Goal: Task Accomplishment & Management: Use online tool/utility

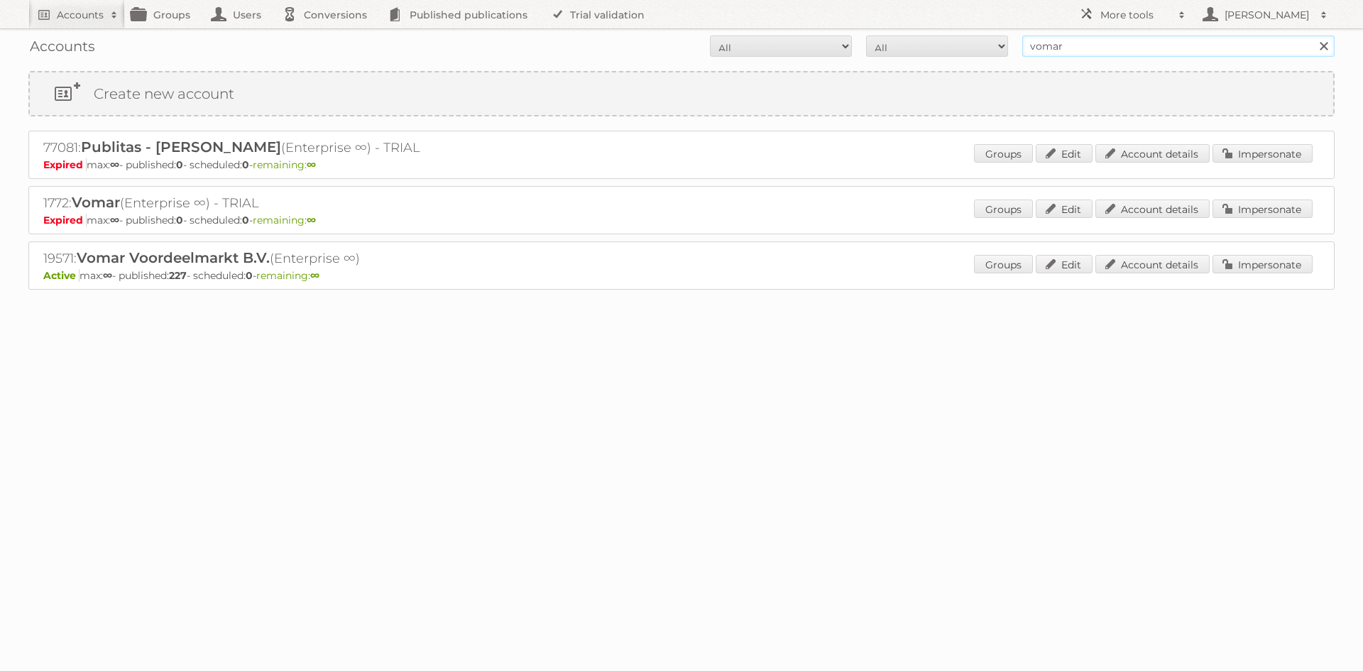
click at [1058, 45] on input "vomar" at bounding box center [1178, 46] width 312 height 21
type input "butlon"
click at [1313, 36] on input "Search" at bounding box center [1323, 46] width 21 height 21
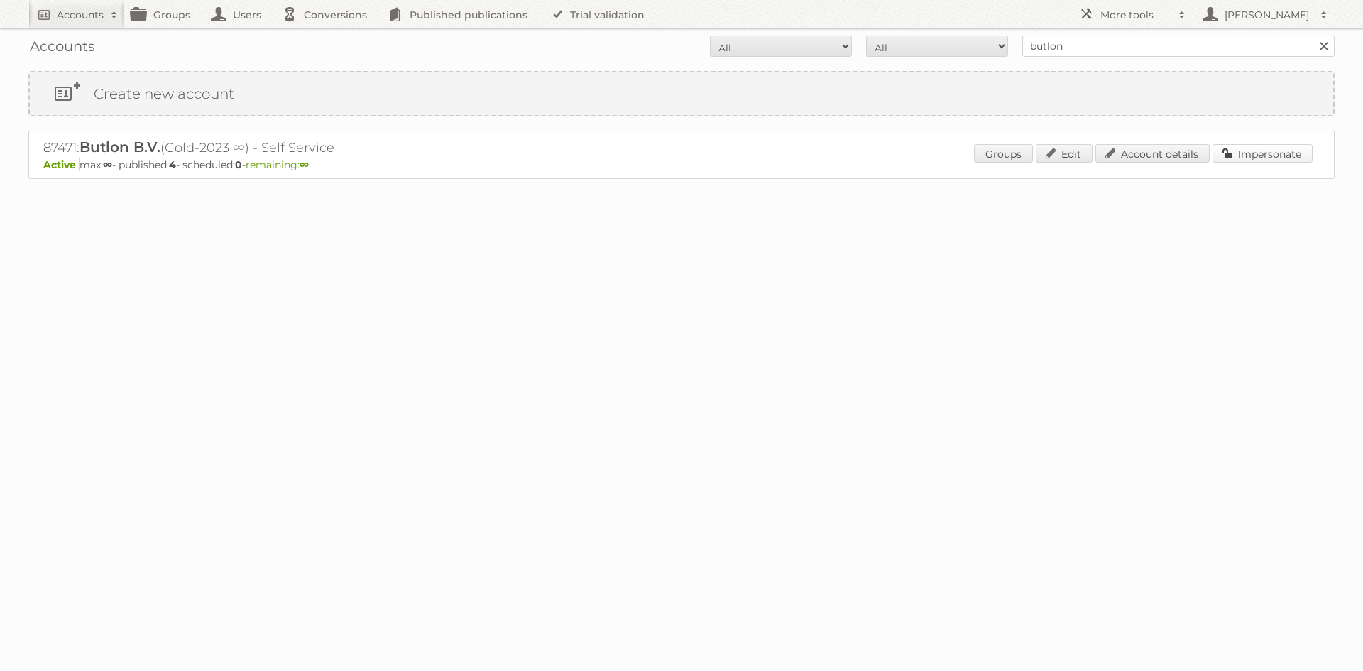
click at [1259, 156] on link "Impersonate" at bounding box center [1263, 153] width 100 height 18
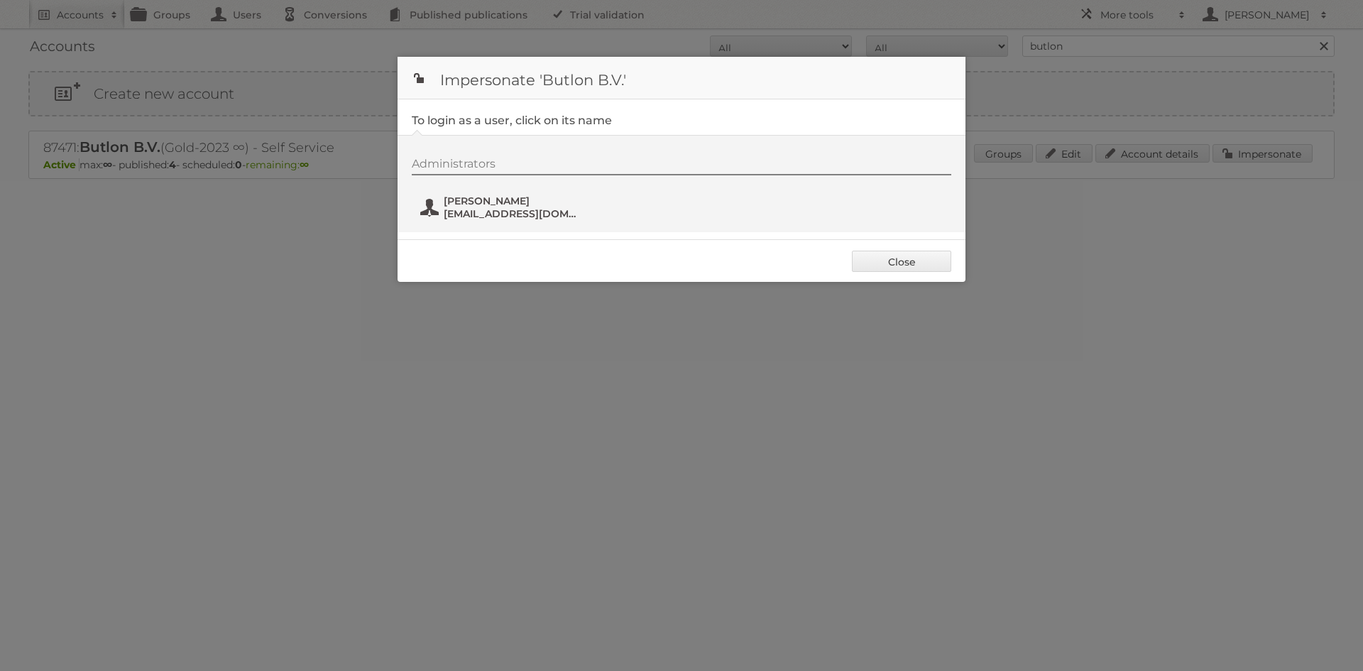
click at [469, 217] on span "alessio@butlon.com" at bounding box center [513, 213] width 138 height 13
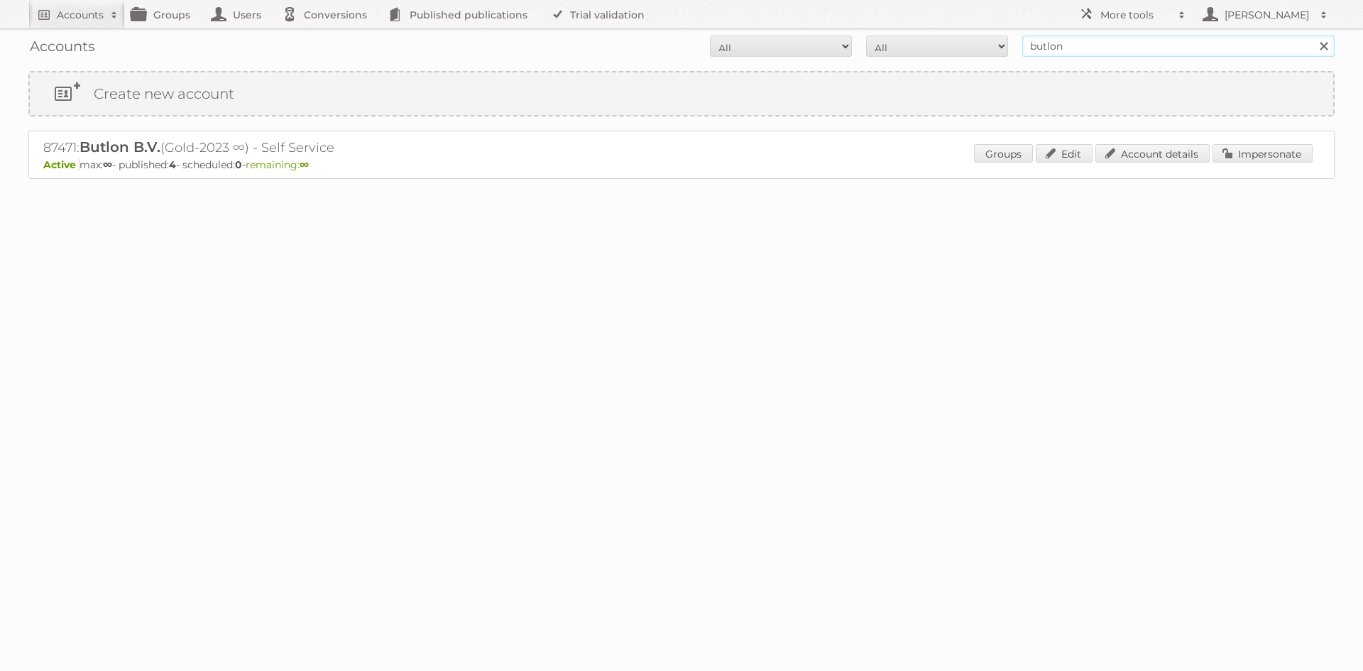
click at [1039, 47] on input "butlon" at bounding box center [1178, 46] width 312 height 21
type input "jola mode"
click at [1313, 36] on input "Search" at bounding box center [1323, 46] width 21 height 21
click at [1238, 156] on link "Impersonate" at bounding box center [1263, 153] width 100 height 18
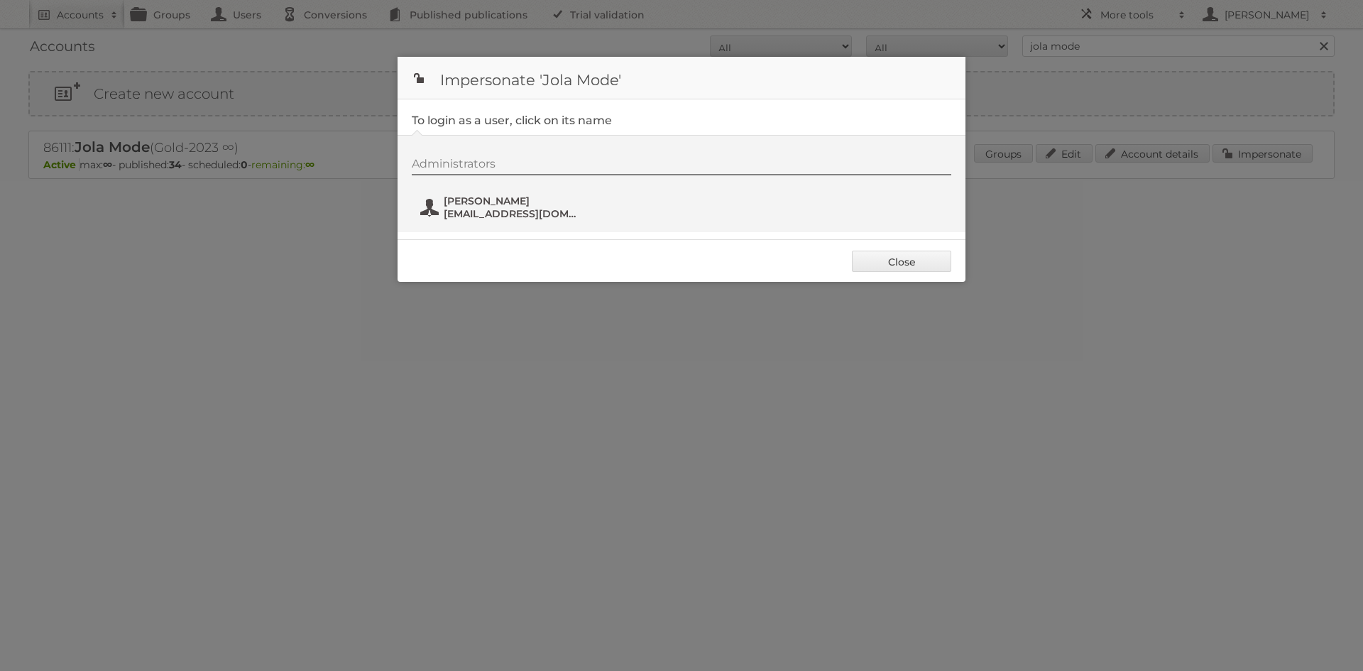
click at [481, 204] on span "Aimée van Os" at bounding box center [513, 201] width 138 height 13
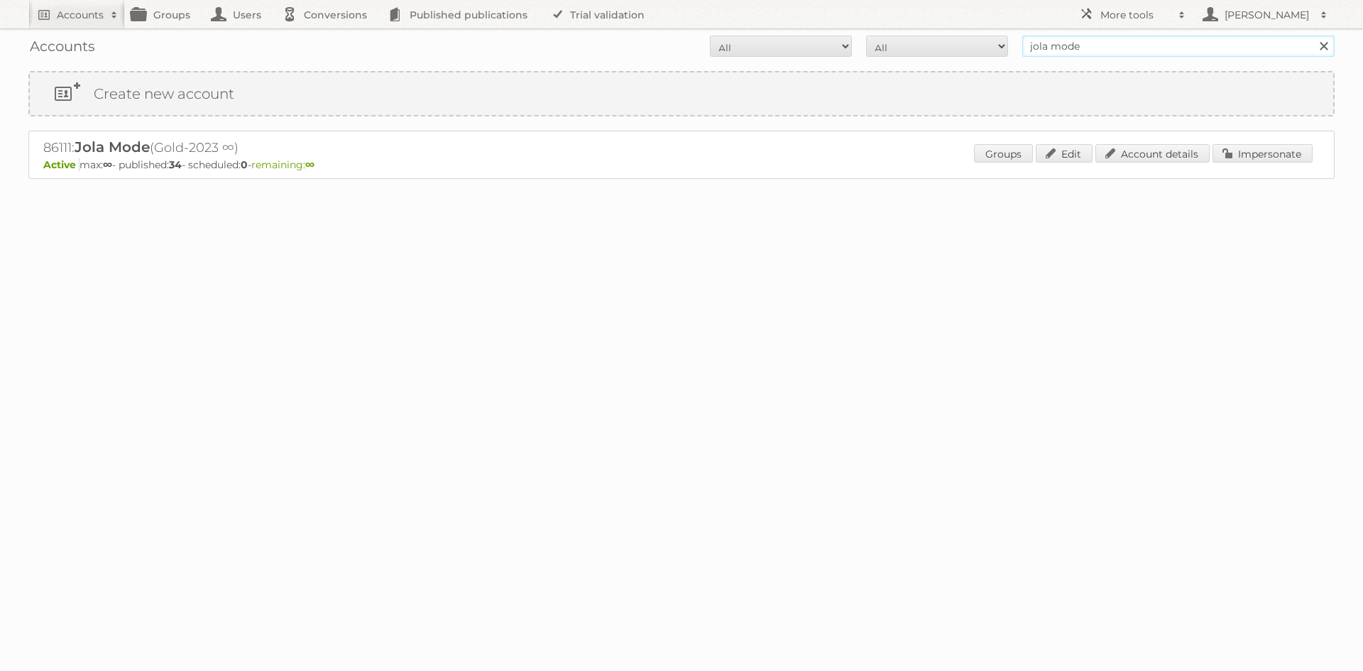
click at [1127, 51] on input "jola mode" at bounding box center [1178, 46] width 312 height 21
type input "dirck3"
click at [1313, 36] on input "Search" at bounding box center [1323, 46] width 21 height 21
click at [1277, 144] on div "12212: Dirck III B.V. (Gold ∞) Active max: ∞ - published: 45 - scheduled: 0 - r…" at bounding box center [681, 155] width 1307 height 48
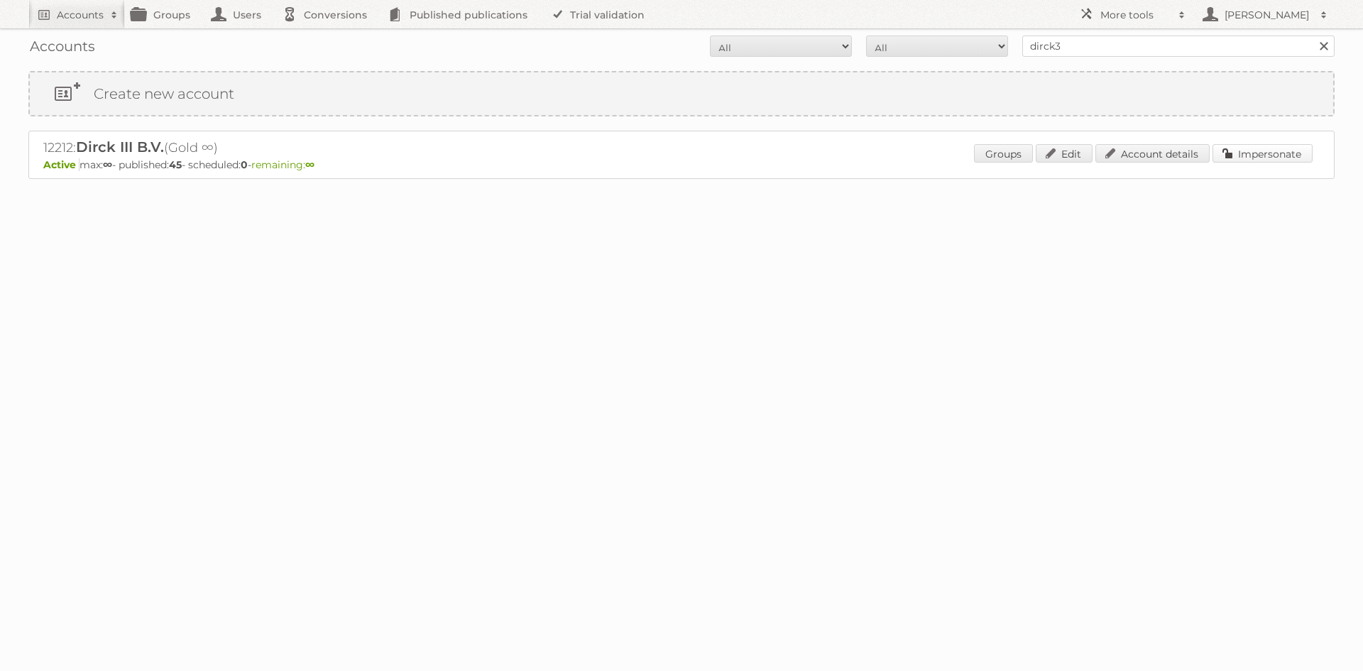
click at [1277, 145] on link "Impersonate" at bounding box center [1263, 153] width 100 height 18
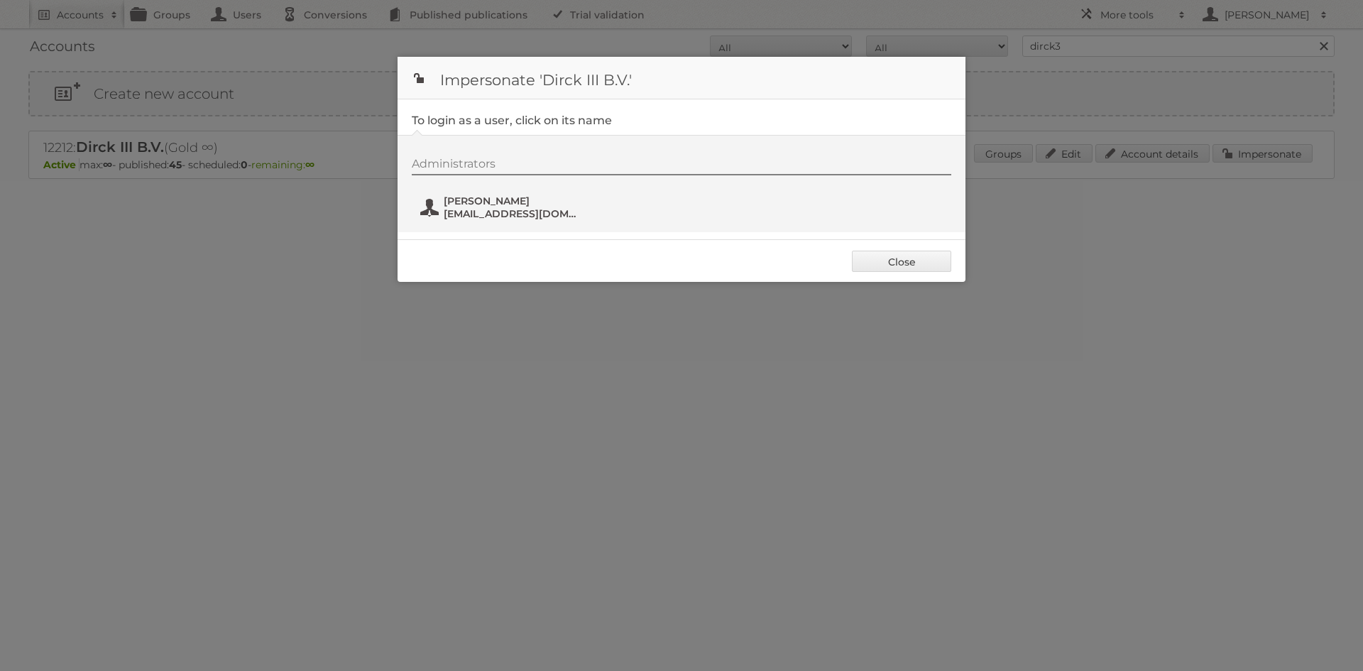
click at [453, 215] on span "[EMAIL_ADDRESS][DOMAIN_NAME]" at bounding box center [513, 213] width 138 height 13
